Goal: Contribute content

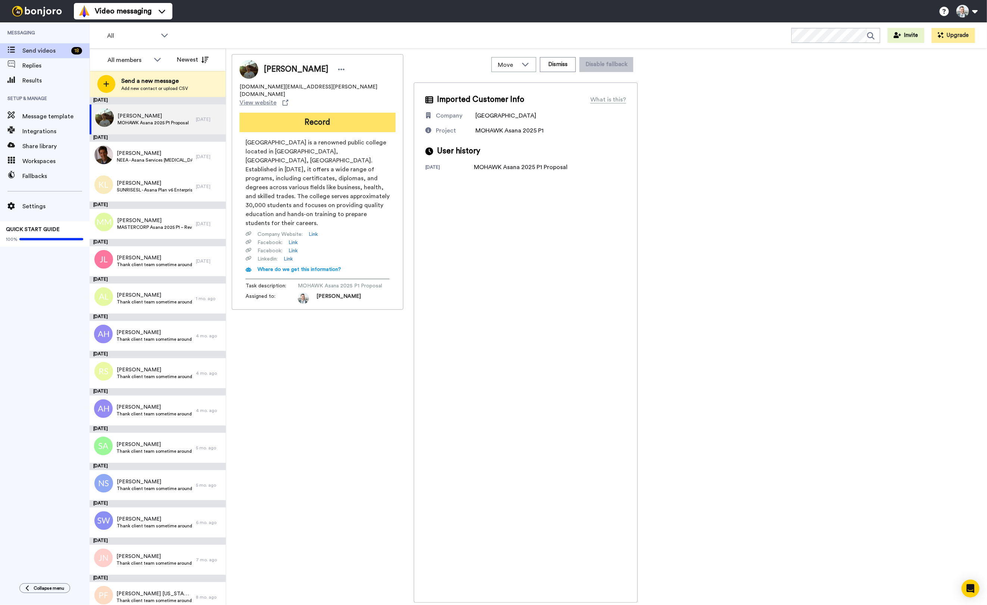
click at [322, 113] on button "Record" at bounding box center [318, 122] width 156 height 19
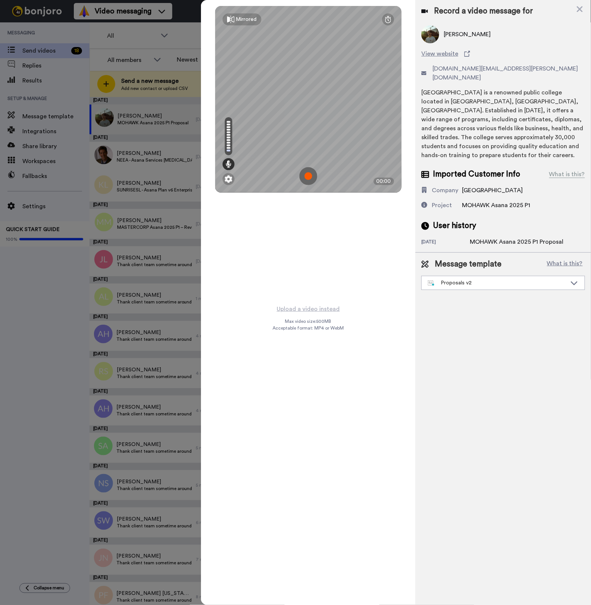
click at [299, 247] on div "Mirrored Redo 00:00" at bounding box center [308, 152] width 215 height 304
click at [303, 229] on div "Mirrored Redo 00:00" at bounding box center [308, 152] width 215 height 304
click at [312, 176] on img at bounding box center [309, 176] width 18 height 18
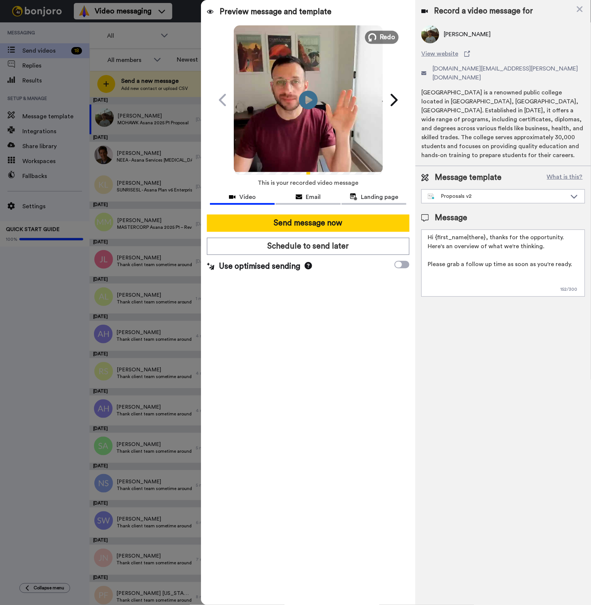
click at [383, 38] on span "Redo" at bounding box center [388, 37] width 16 height 10
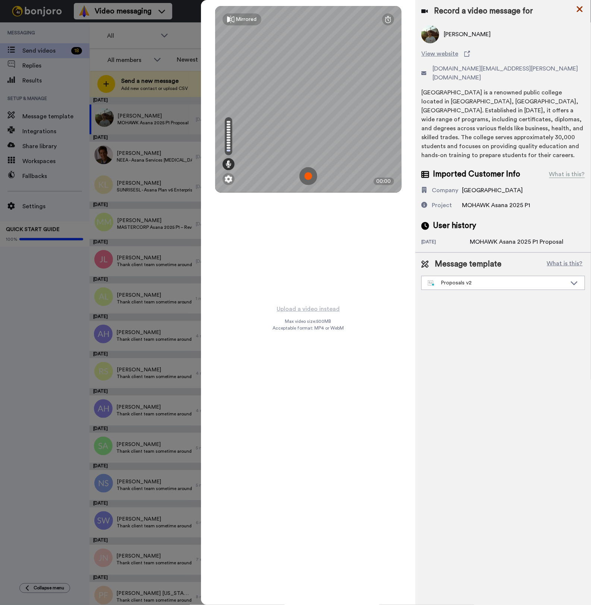
click at [580, 6] on icon at bounding box center [579, 8] width 7 height 9
